Goal: Submit feedback/report problem: Submit feedback/report problem

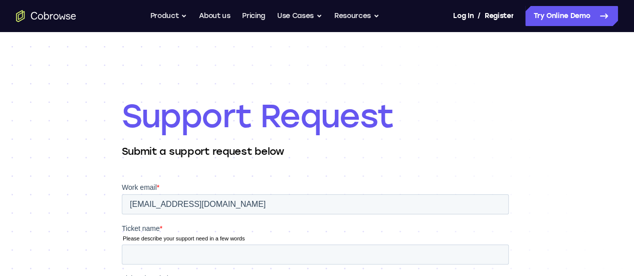
click at [453, 10] on div "Log In / Register" at bounding box center [483, 16] width 60 height 20
click at [453, 15] on div "Log In / Register" at bounding box center [483, 16] width 60 height 20
click at [485, 18] on link "Register" at bounding box center [499, 16] width 29 height 20
click at [453, 16] on link "Log In" at bounding box center [463, 16] width 20 height 20
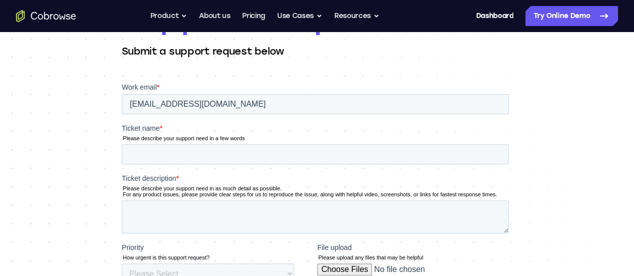
scroll to position [150, 0]
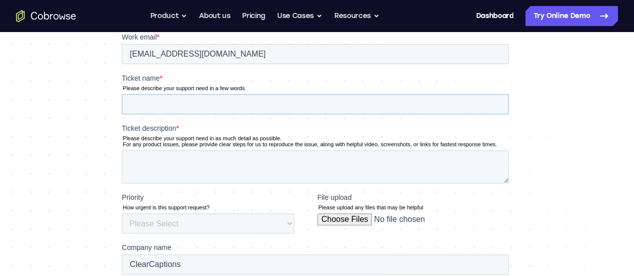
click at [178, 106] on input "Ticket name *" at bounding box center [314, 104] width 387 height 20
type input "Need the email on address changed for my account"
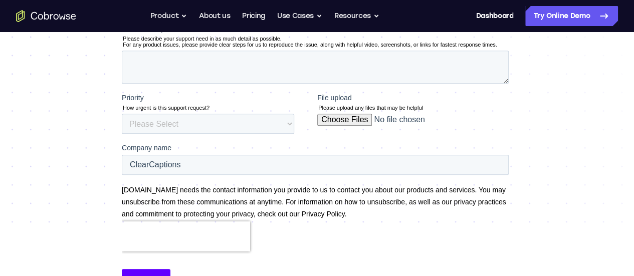
scroll to position [251, 0]
click at [292, 119] on select "Please Select Low Medium High" at bounding box center [207, 123] width 173 height 20
select select "MEDIUM"
click at [121, 133] on select "Please Select Low Medium High" at bounding box center [207, 123] width 173 height 20
click at [353, 169] on input "ClearCaptions" at bounding box center [314, 164] width 387 height 20
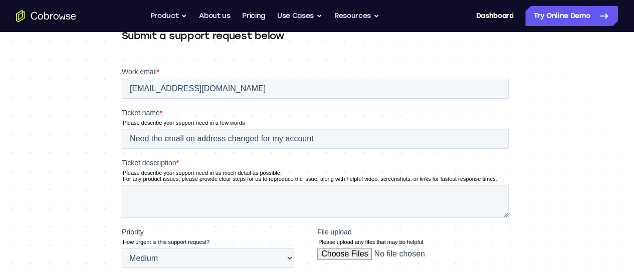
scroll to position [100, 0]
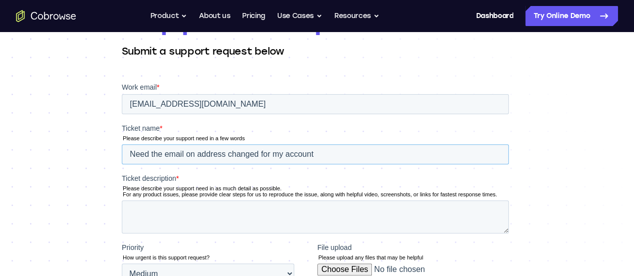
drag, startPoint x: 187, startPoint y: 153, endPoint x: 197, endPoint y: 154, distance: 10.6
click at [197, 154] on input "Need the email on address changed for my account" at bounding box center [314, 154] width 387 height 20
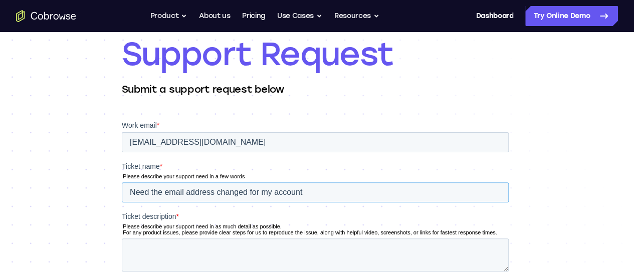
scroll to position [0, 0]
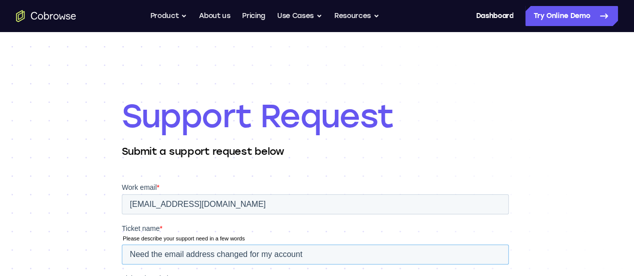
type input "Need the email address changed for my account"
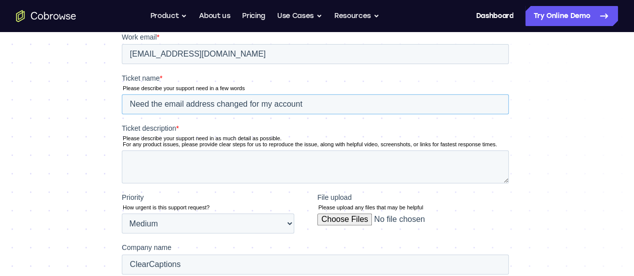
scroll to position [150, 0]
click at [159, 158] on textarea "Ticket description *" at bounding box center [314, 166] width 387 height 33
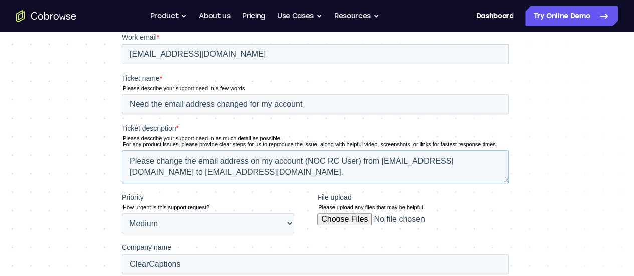
scroll to position [100, 0]
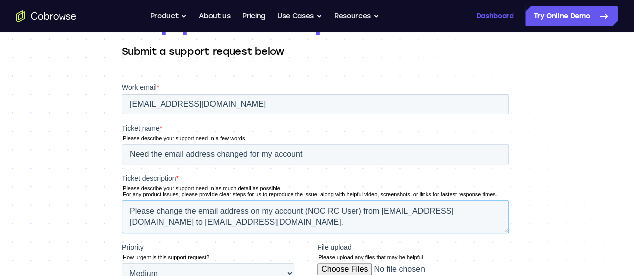
type textarea "Please change the email address on my account (NOC RC User) from noc@clearcapti…"
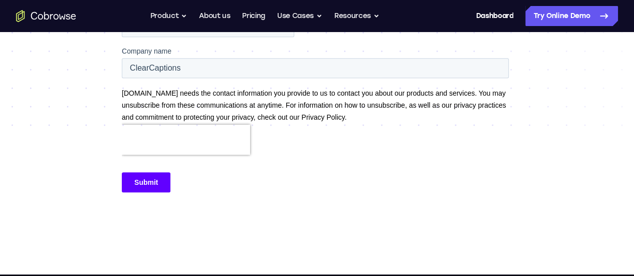
scroll to position [351, 0]
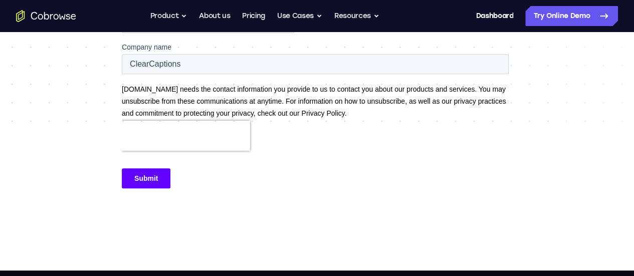
click at [143, 170] on input "Submit" at bounding box center [145, 178] width 49 height 20
click at [144, 176] on input "Submit" at bounding box center [145, 178] width 49 height 20
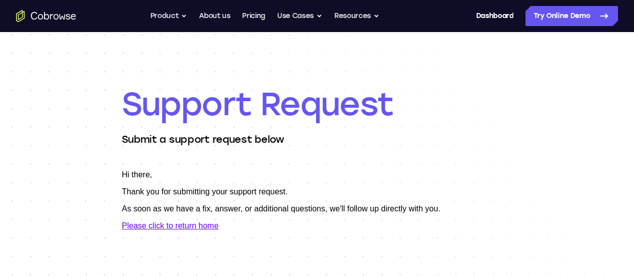
scroll to position [0, 0]
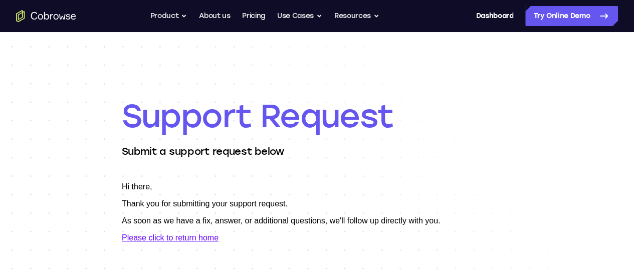
click at [161, 239] on link "Please click to return home" at bounding box center [169, 238] width 97 height 9
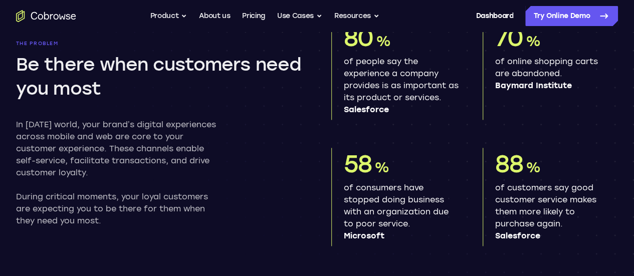
scroll to position [602, 0]
